Goal: Task Accomplishment & Management: Manage account settings

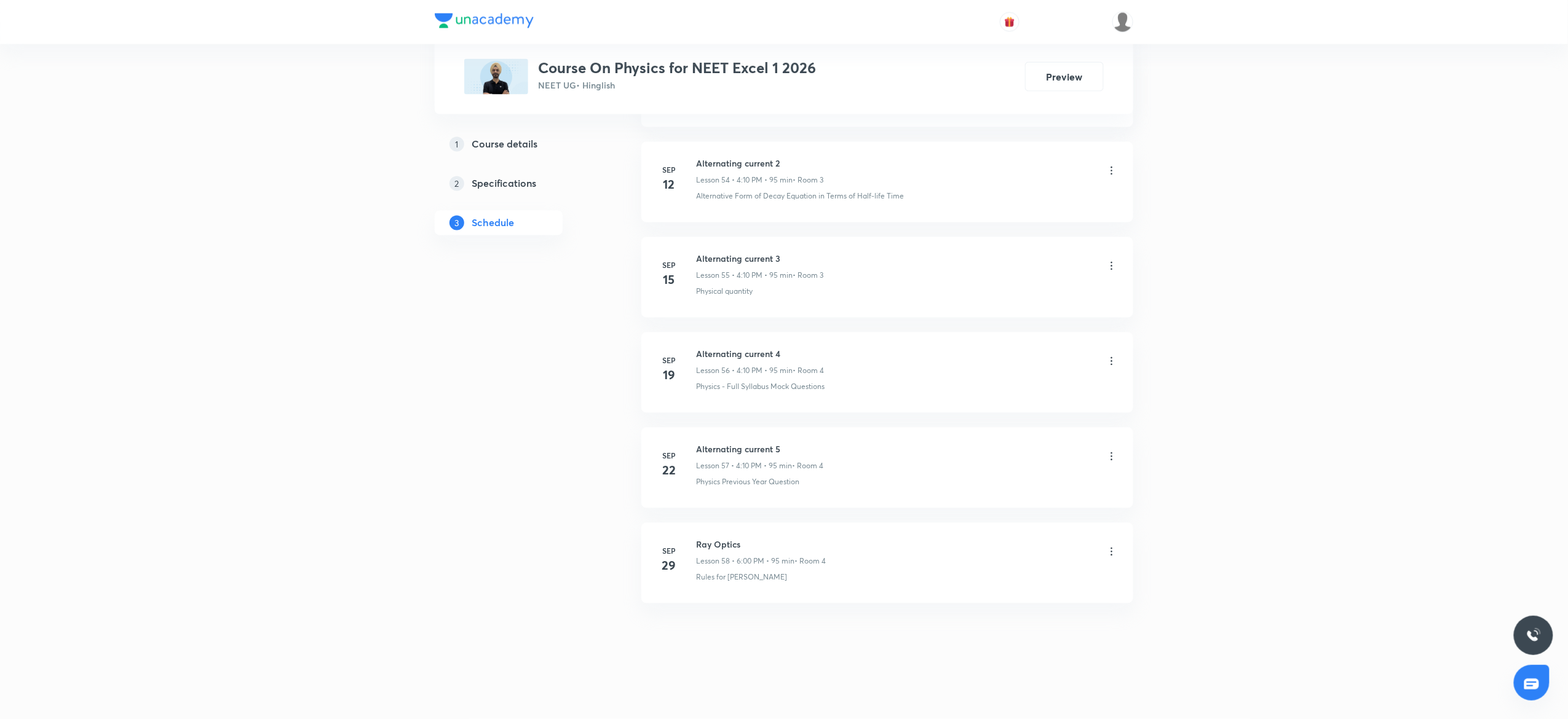
click at [733, 547] on h6 "Ray Optics" at bounding box center [760, 544] width 129 height 13
copy h6 "Ray Optics"
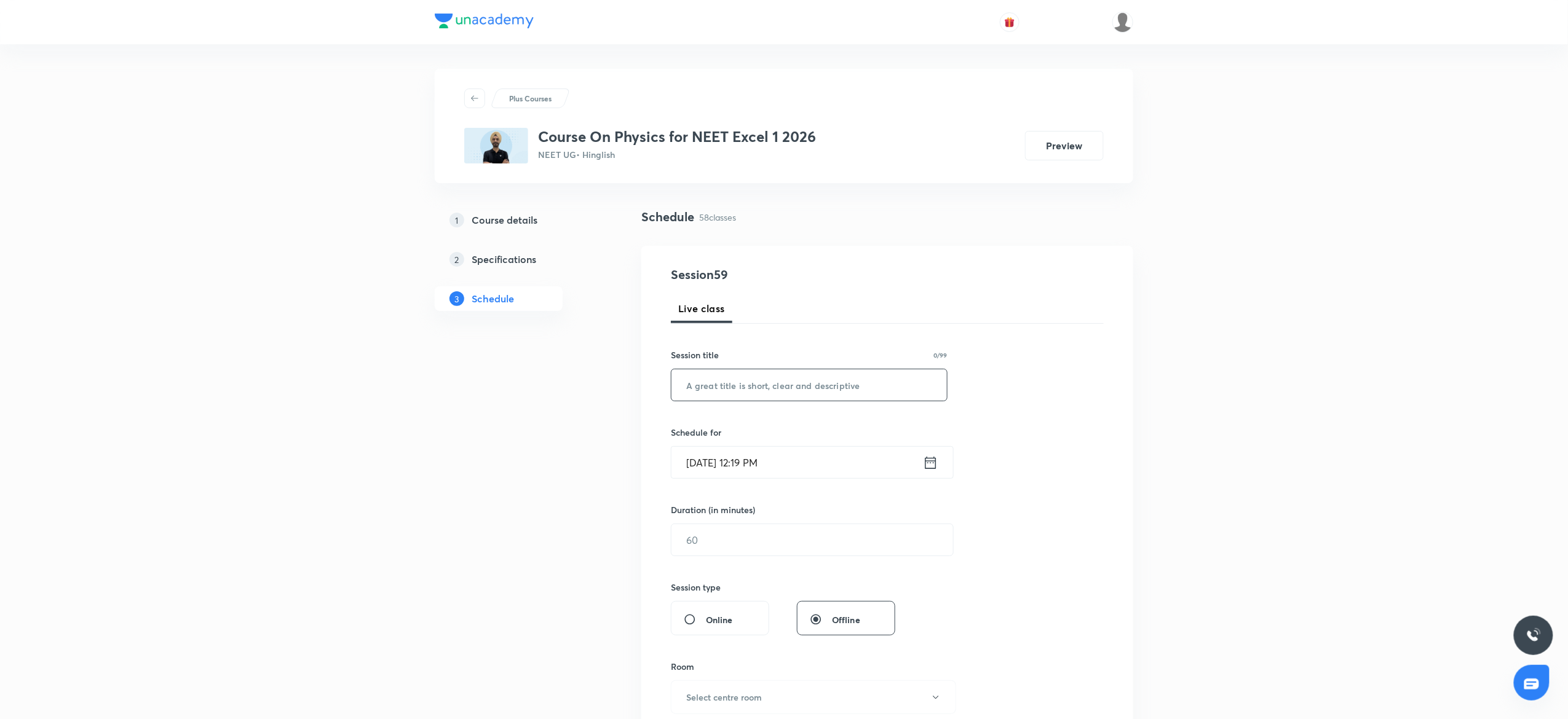
click at [755, 383] on input "text" at bounding box center [808, 385] width 275 height 32
paste input "Ray Optics"
type input "Ray Optics 2"
click at [835, 450] on input "Oct 1, 2025, 12:19 PM" at bounding box center [796, 462] width 251 height 32
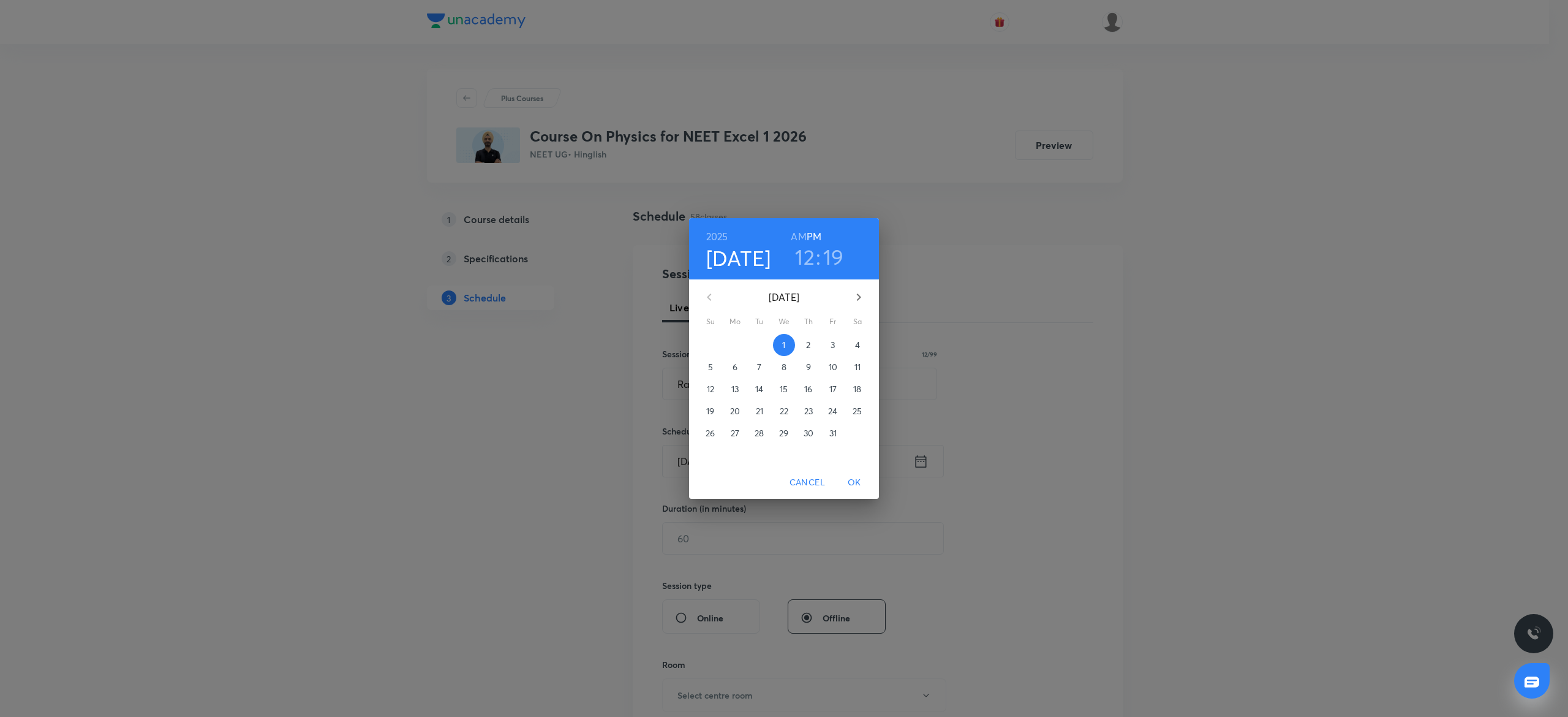
click at [804, 254] on h3 "12" at bounding box center [804, 256] width 20 height 26
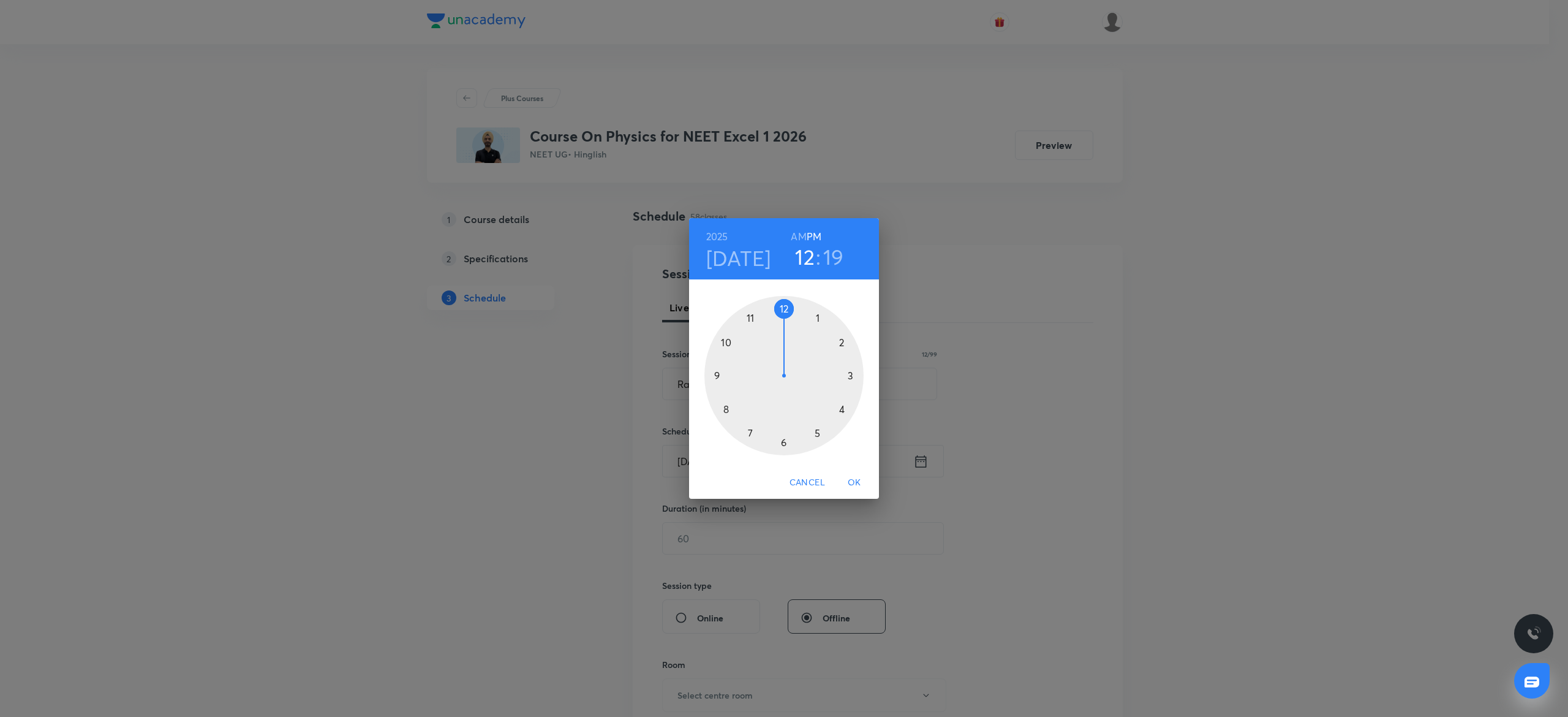
click at [844, 413] on div at bounding box center [784, 375] width 159 height 159
click at [782, 437] on div at bounding box center [784, 375] width 159 height 159
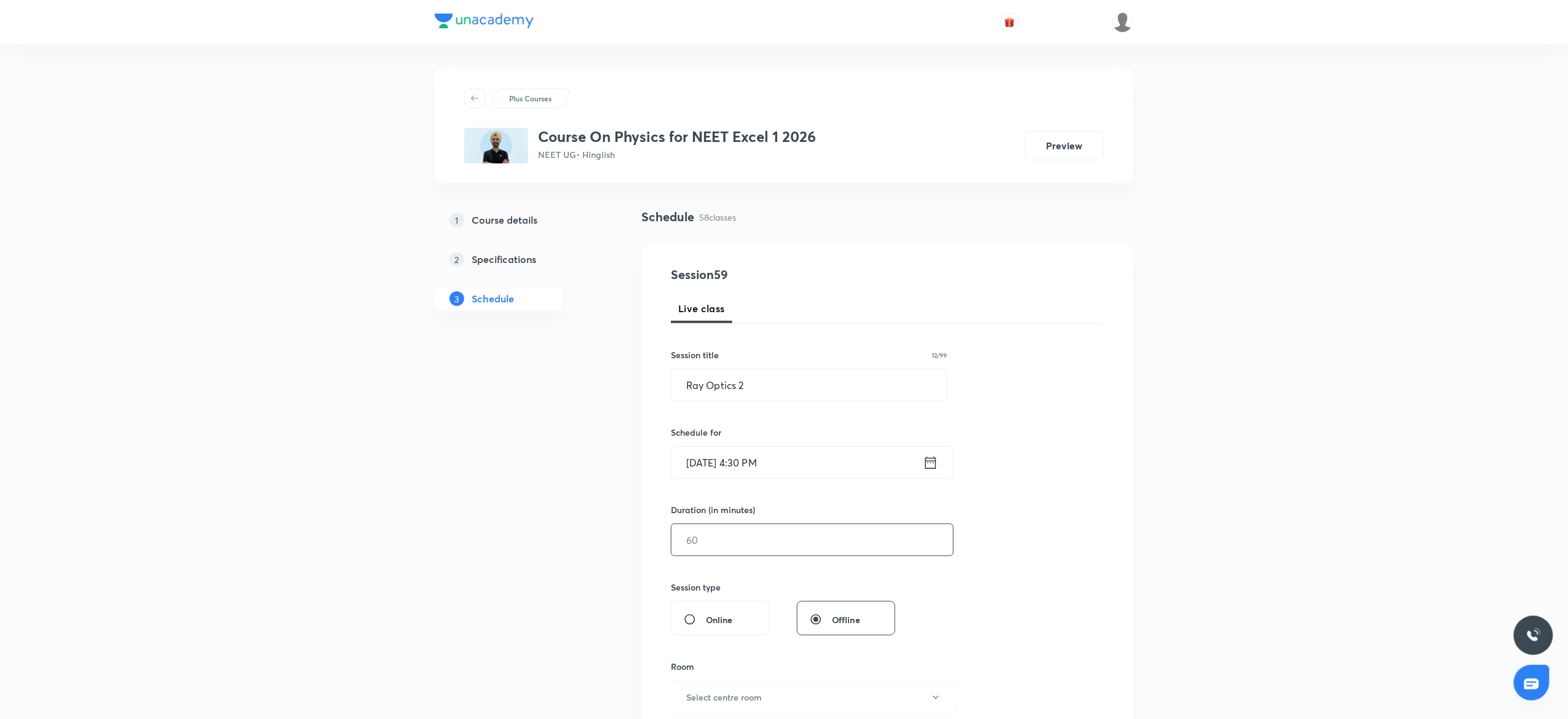
click at [741, 536] on input "text" at bounding box center [812, 540] width 281 height 32
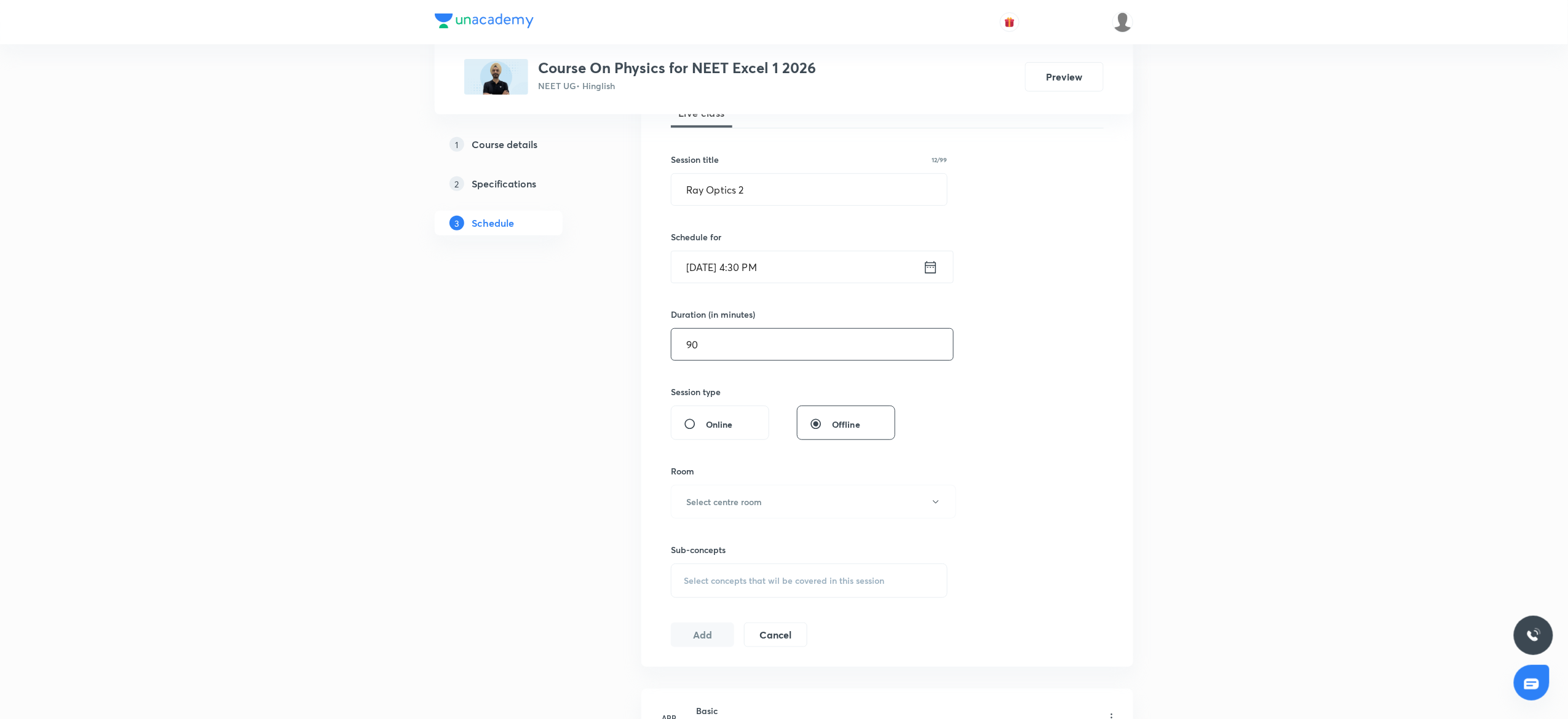
scroll to position [213, 0]
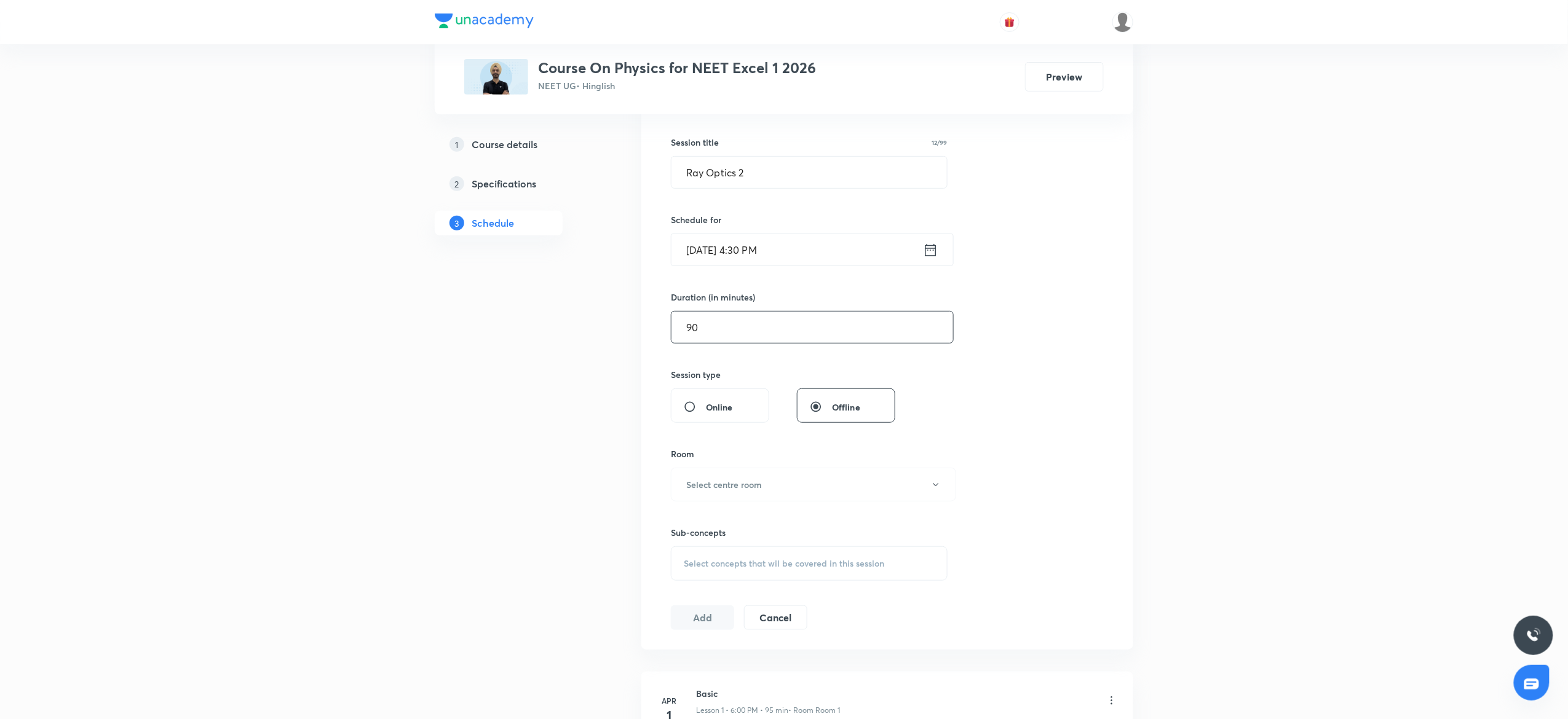
type input "9"
type input "0"
type input "180"
click at [721, 476] on button "Select centre room" at bounding box center [813, 484] width 285 height 33
click at [679, 521] on span "Room 1" at bounding box center [808, 525] width 269 height 13
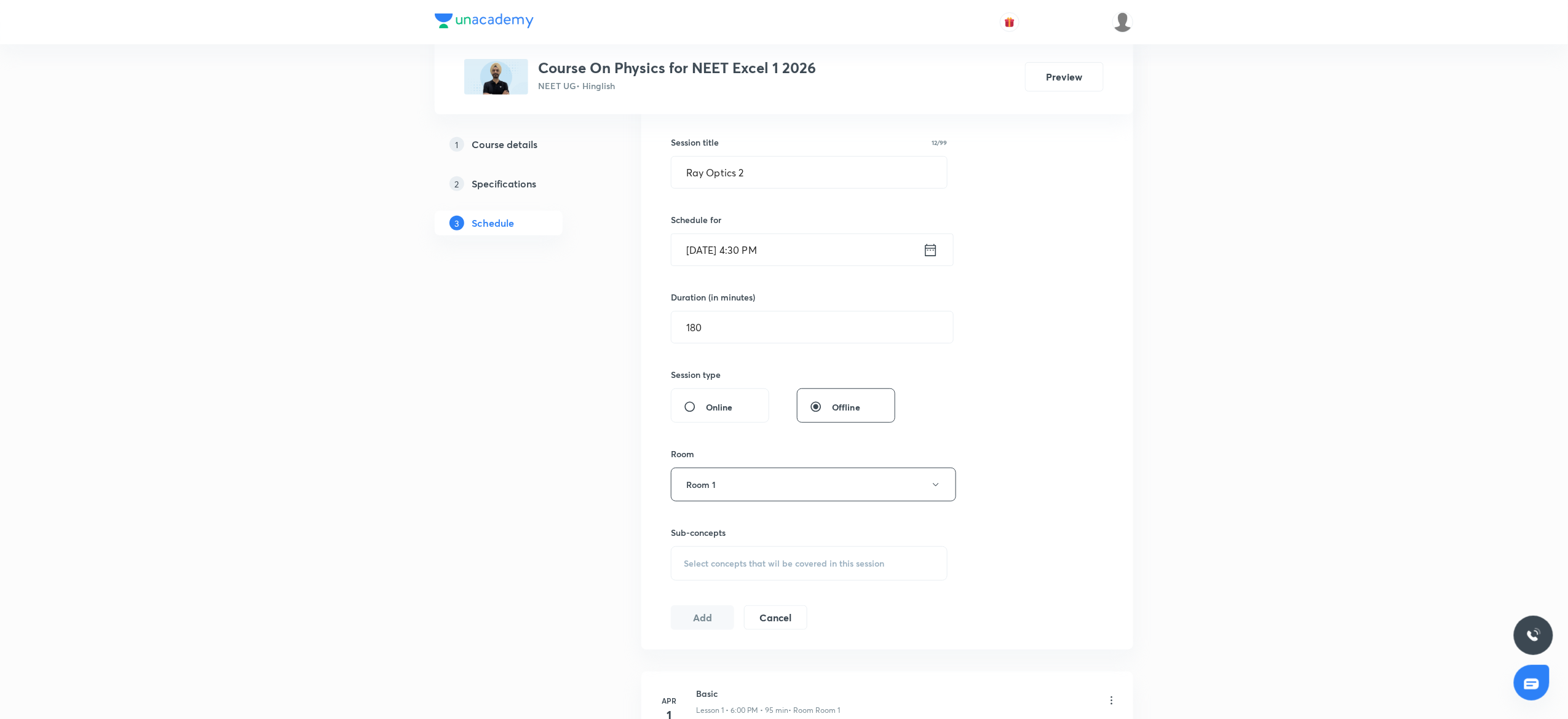
click at [754, 572] on div "Select concepts that wil be covered in this session" at bounding box center [808, 564] width 277 height 34
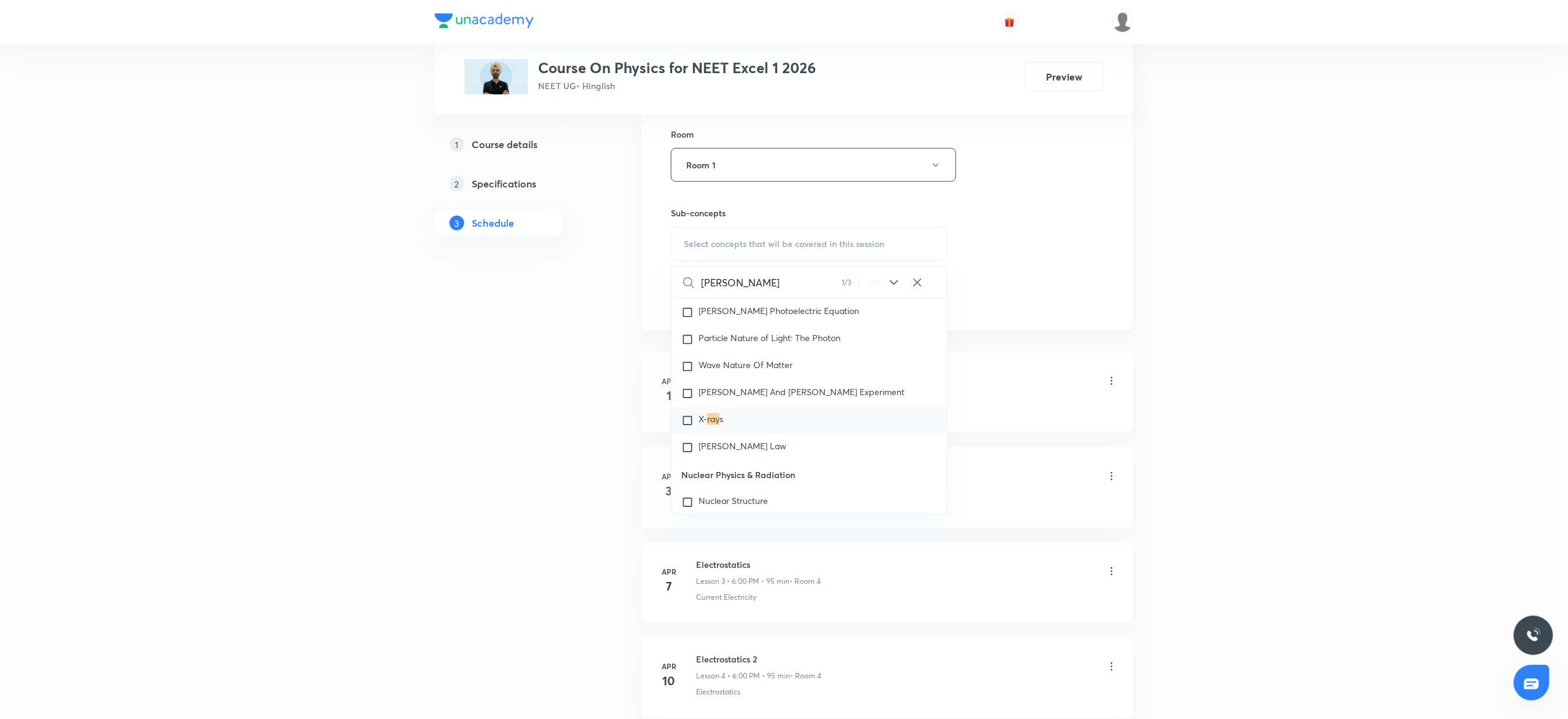
scroll to position [15704, 0]
type input "Ray"
click at [730, 418] on div "X- ray s" at bounding box center [808, 405] width 275 height 27
checkbox input "true"
click at [1090, 251] on div "Session 59 Live class Session title 12/99 Ray Optics 2 ​ Schedule for Oct 1, 20…" at bounding box center [886, 29] width 433 height 591
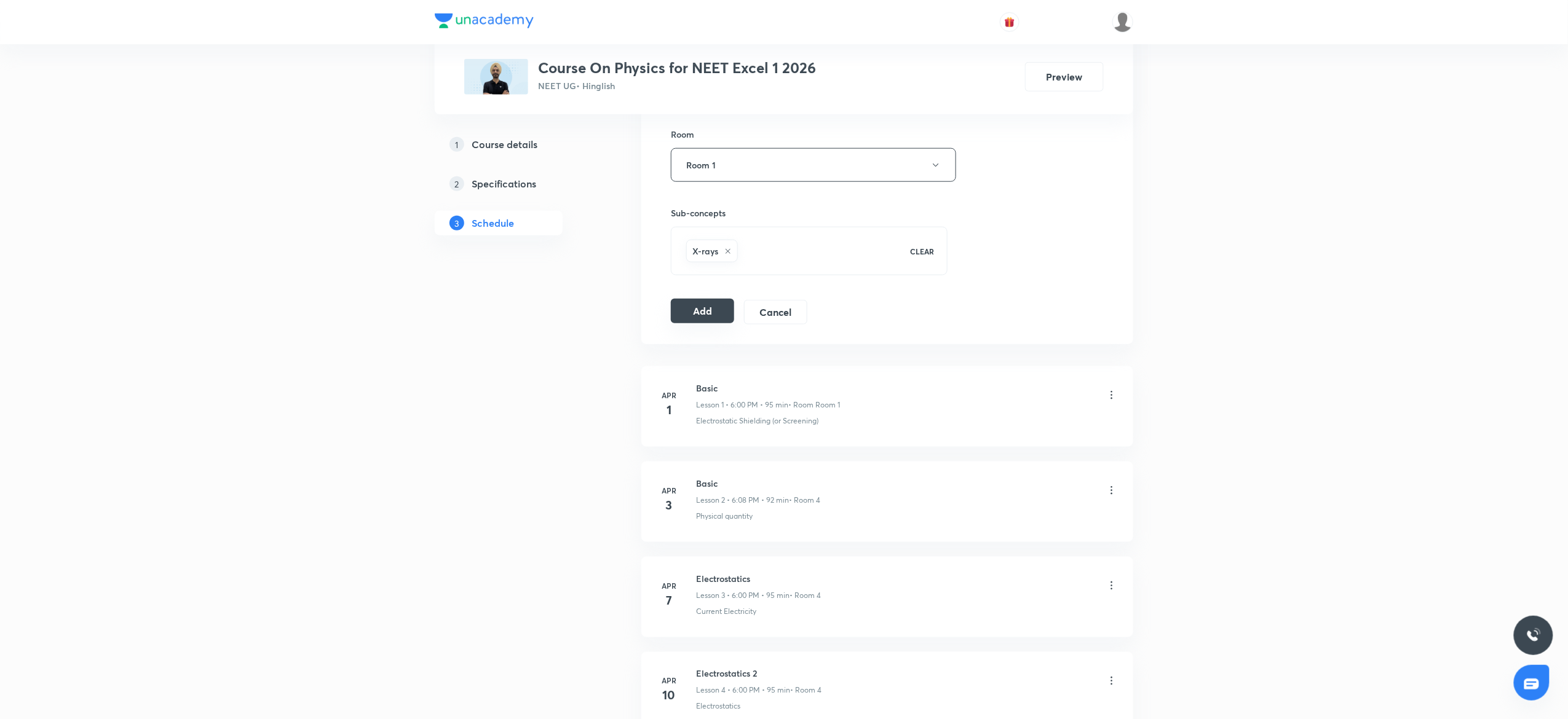
click at [699, 311] on button "Add" at bounding box center [702, 311] width 63 height 25
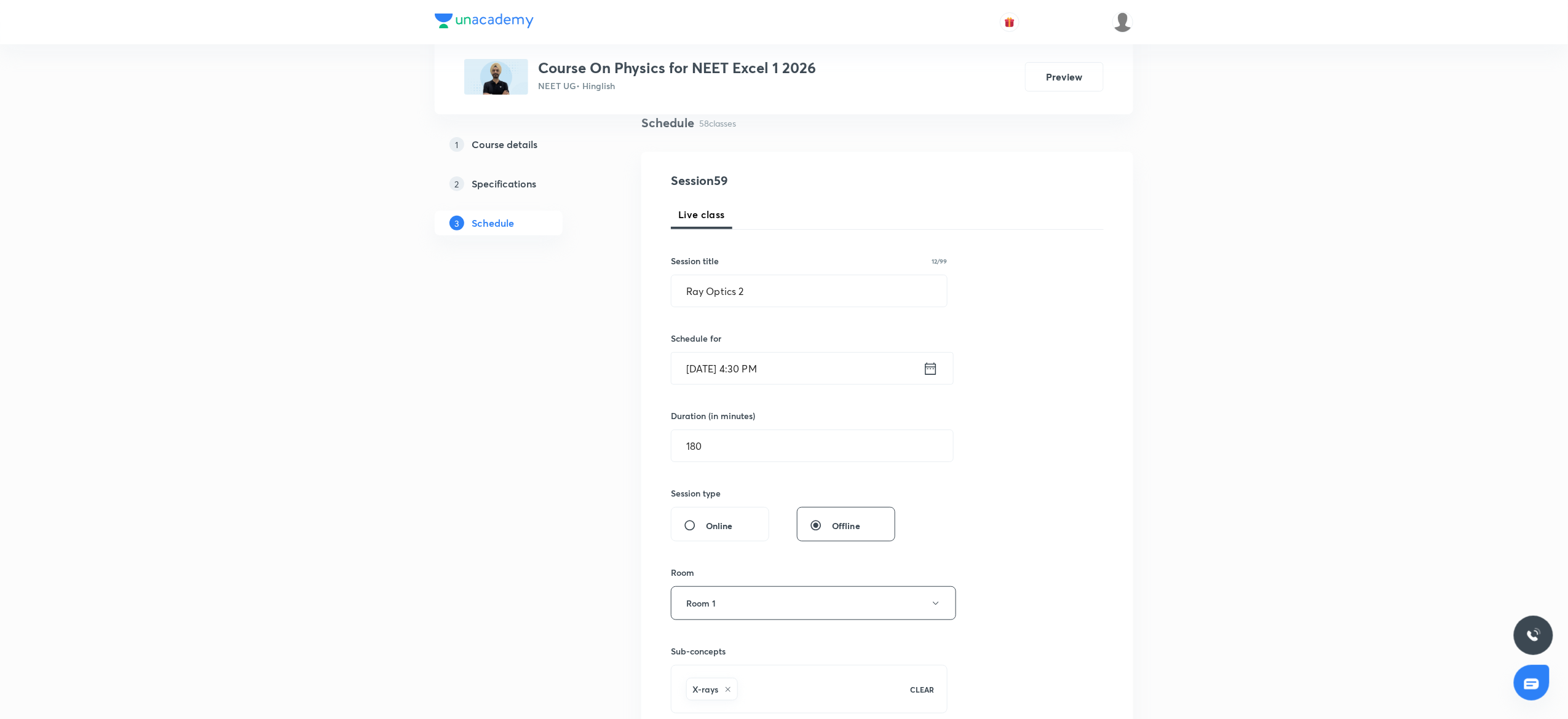
click at [699, 311] on div "Session 59 Live class Session title 12/99 Ray Optics 2 ​ Schedule for Oct 1, 20…" at bounding box center [886, 467] width 433 height 591
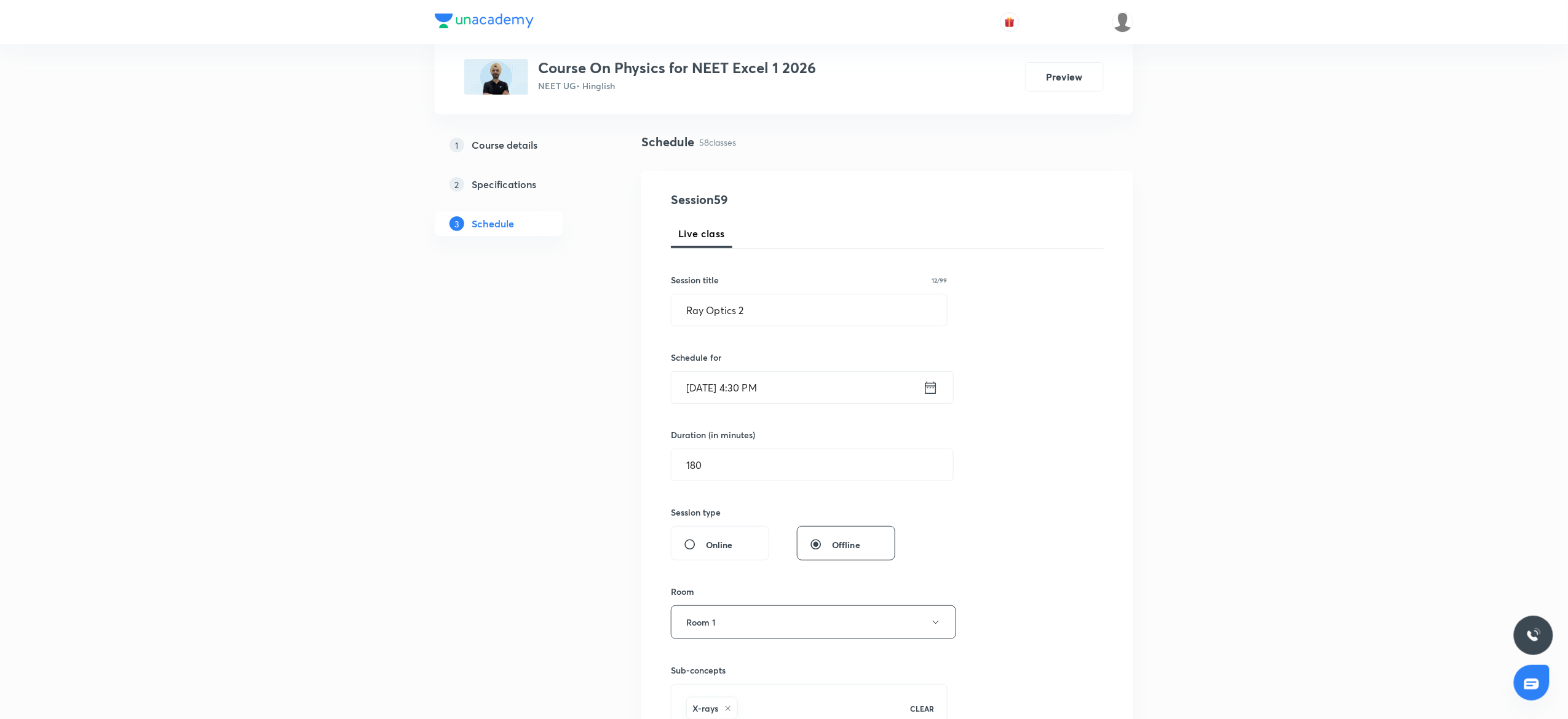
scroll to position [0, 0]
